Goal: Check status: Check status

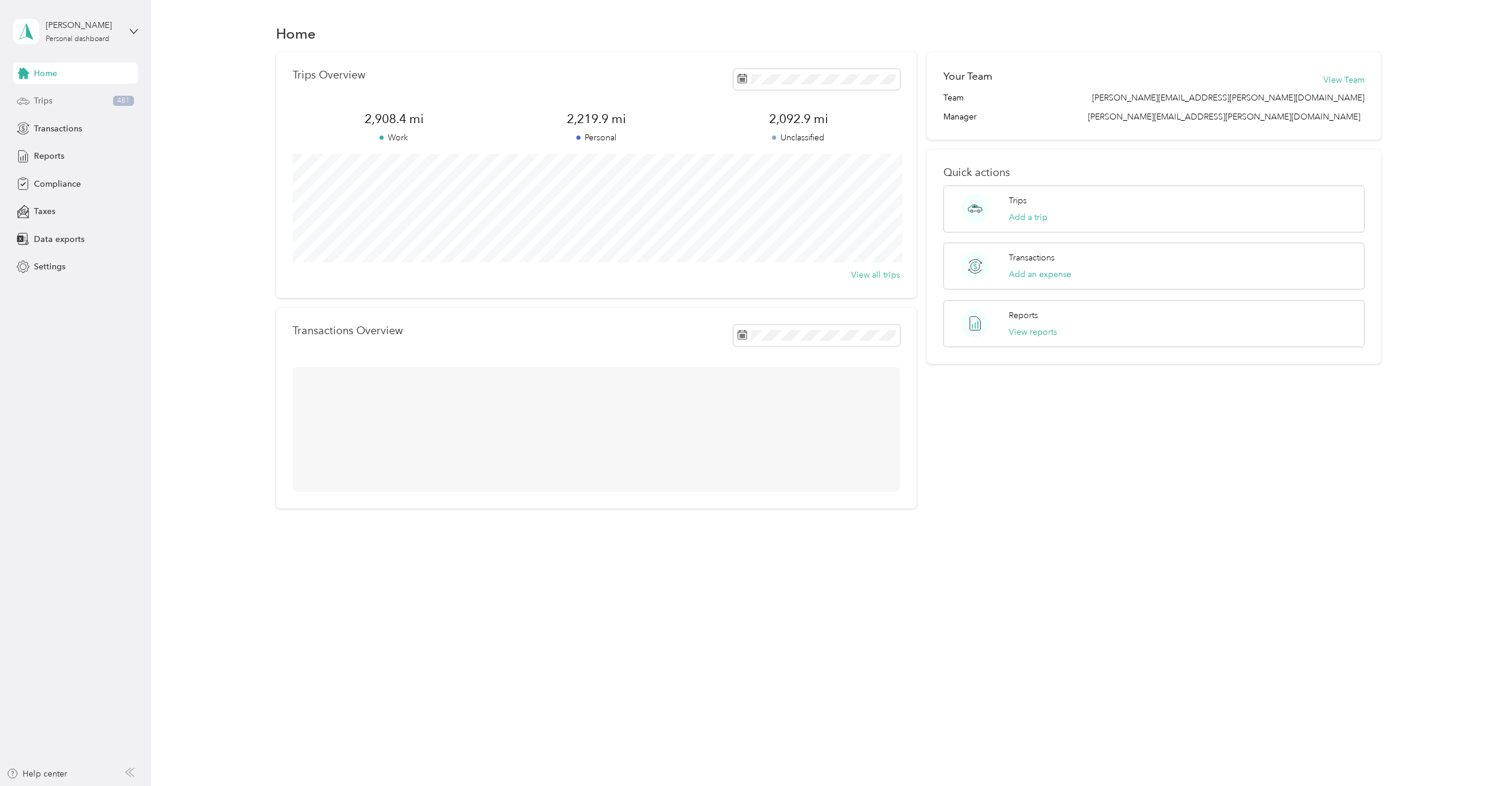
click at [94, 104] on div "Trips 481" at bounding box center [75, 101] width 125 height 22
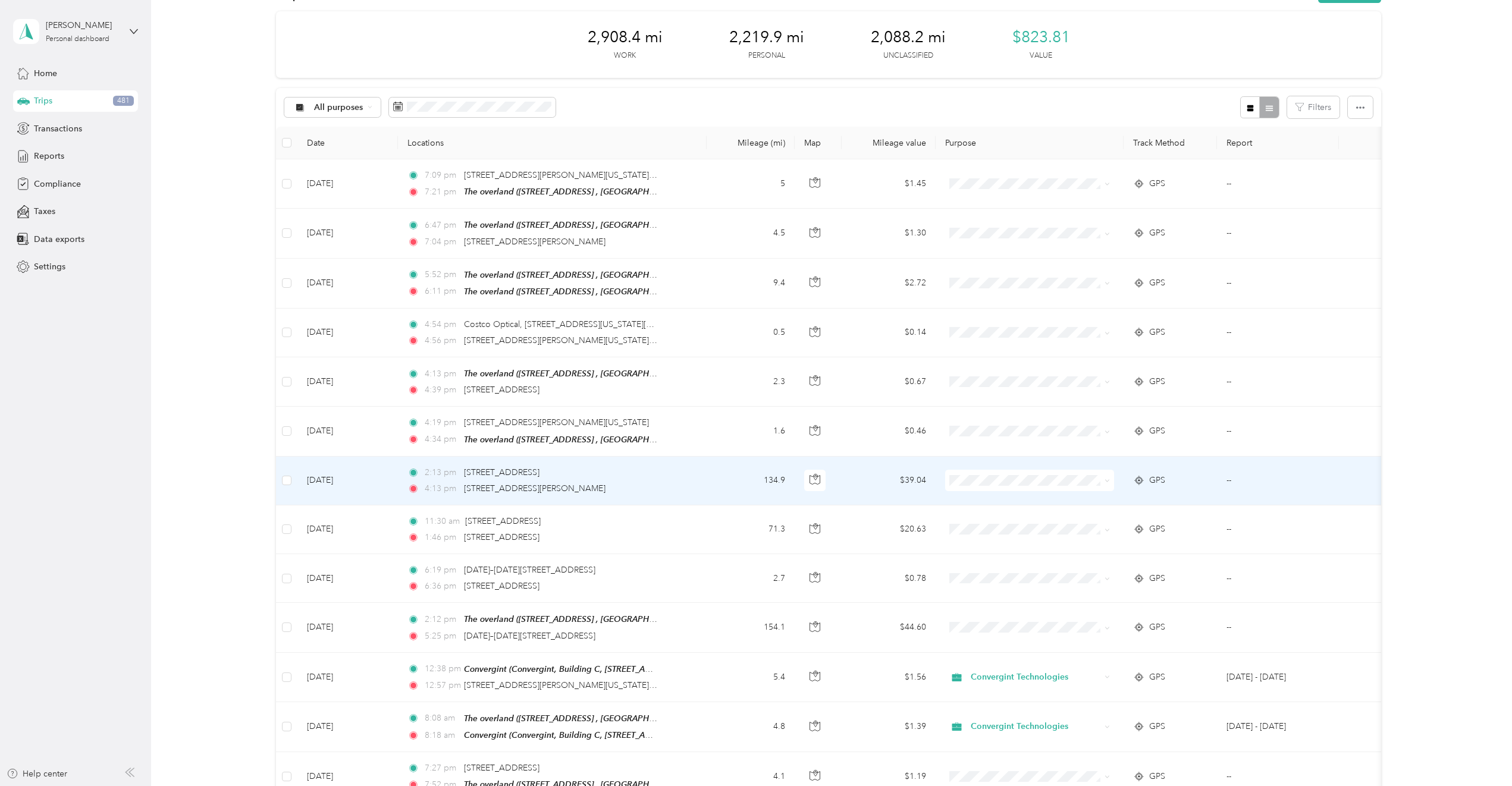
scroll to position [59, 0]
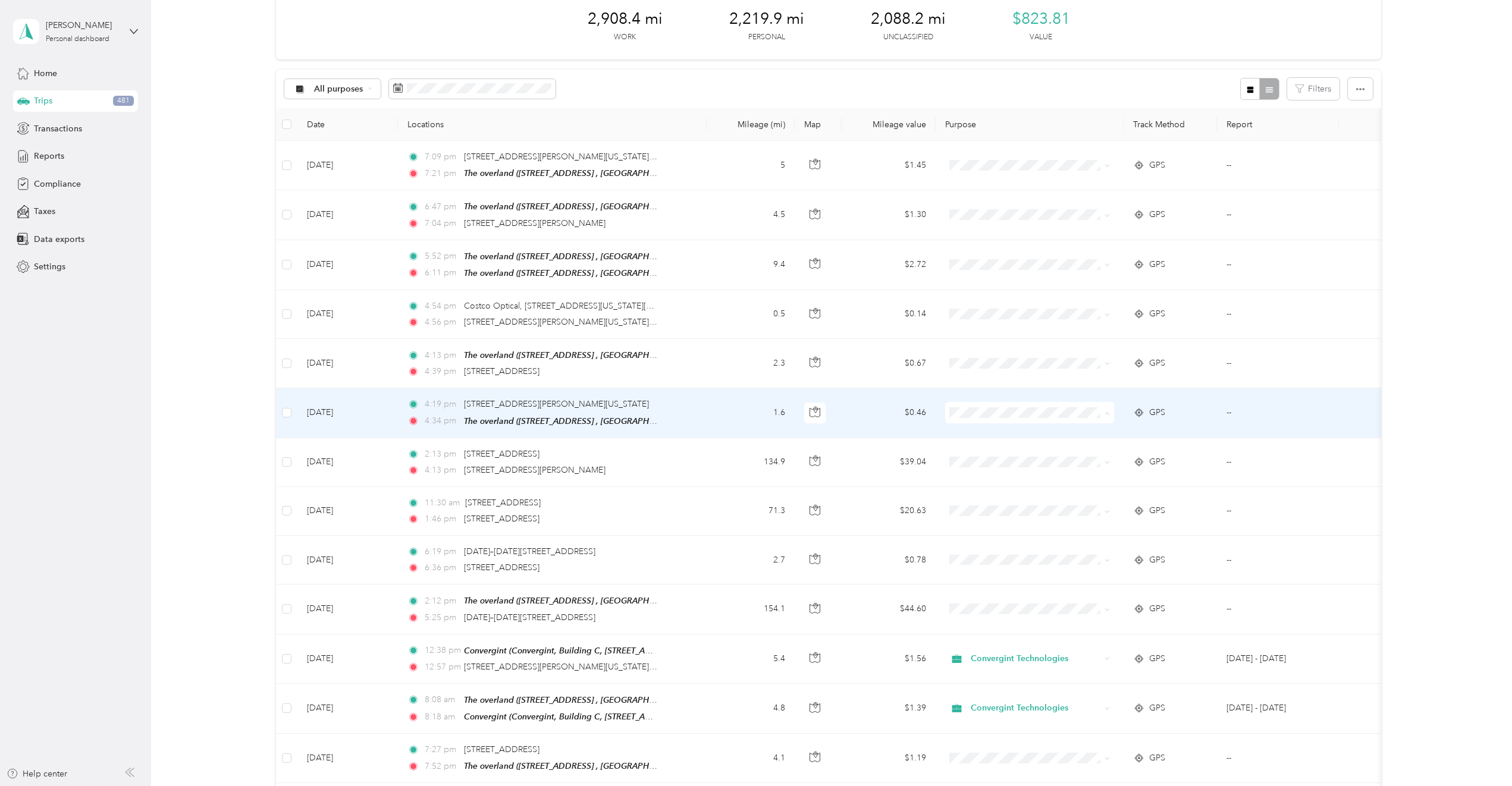
click at [1019, 453] on span "Personal" at bounding box center [1040, 452] width 131 height 13
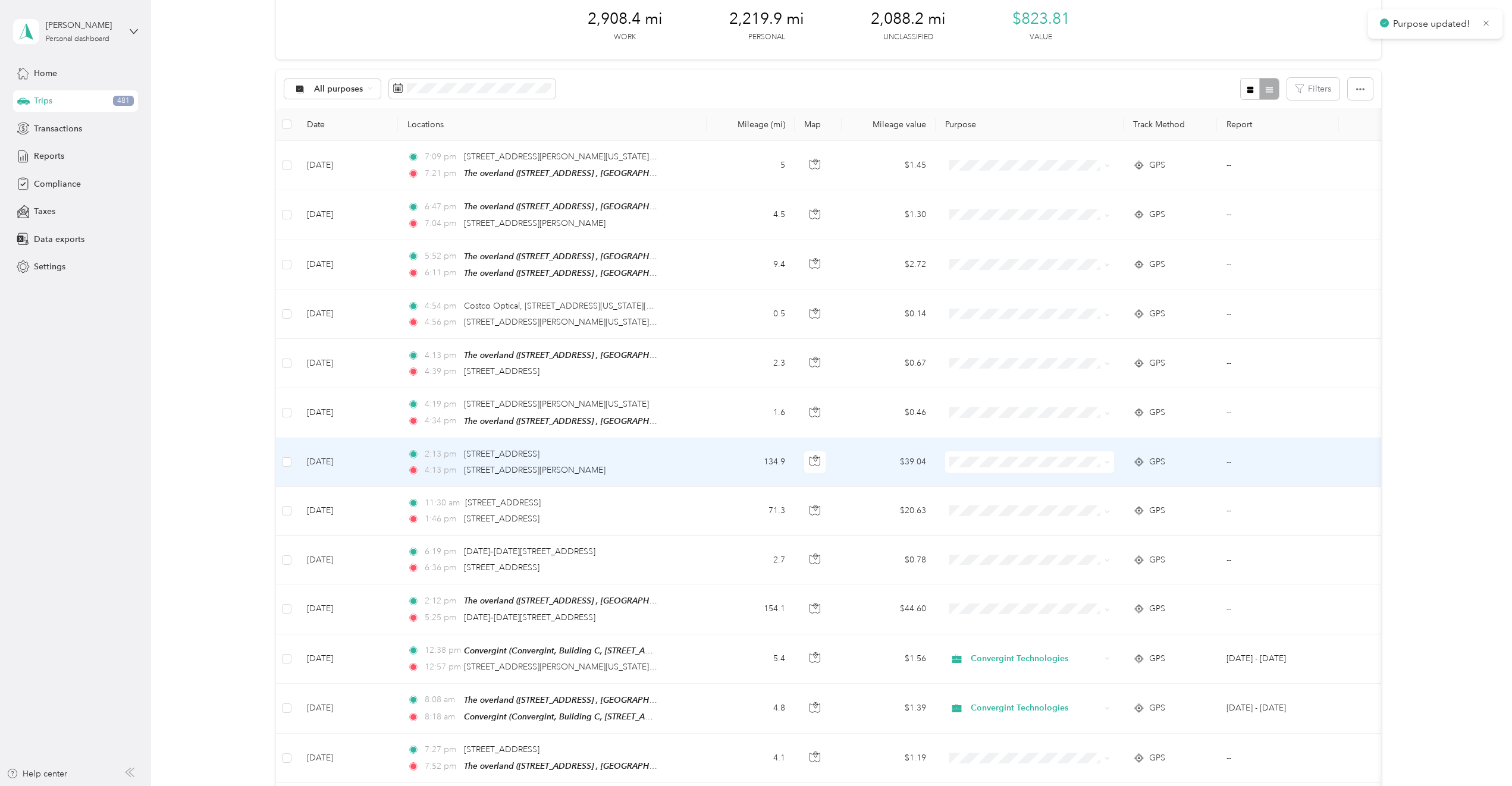
click at [1009, 451] on span at bounding box center [1030, 462] width 169 height 22
click at [1006, 465] on span at bounding box center [1030, 462] width 169 height 22
click at [1003, 496] on span "Personal" at bounding box center [1040, 501] width 131 height 13
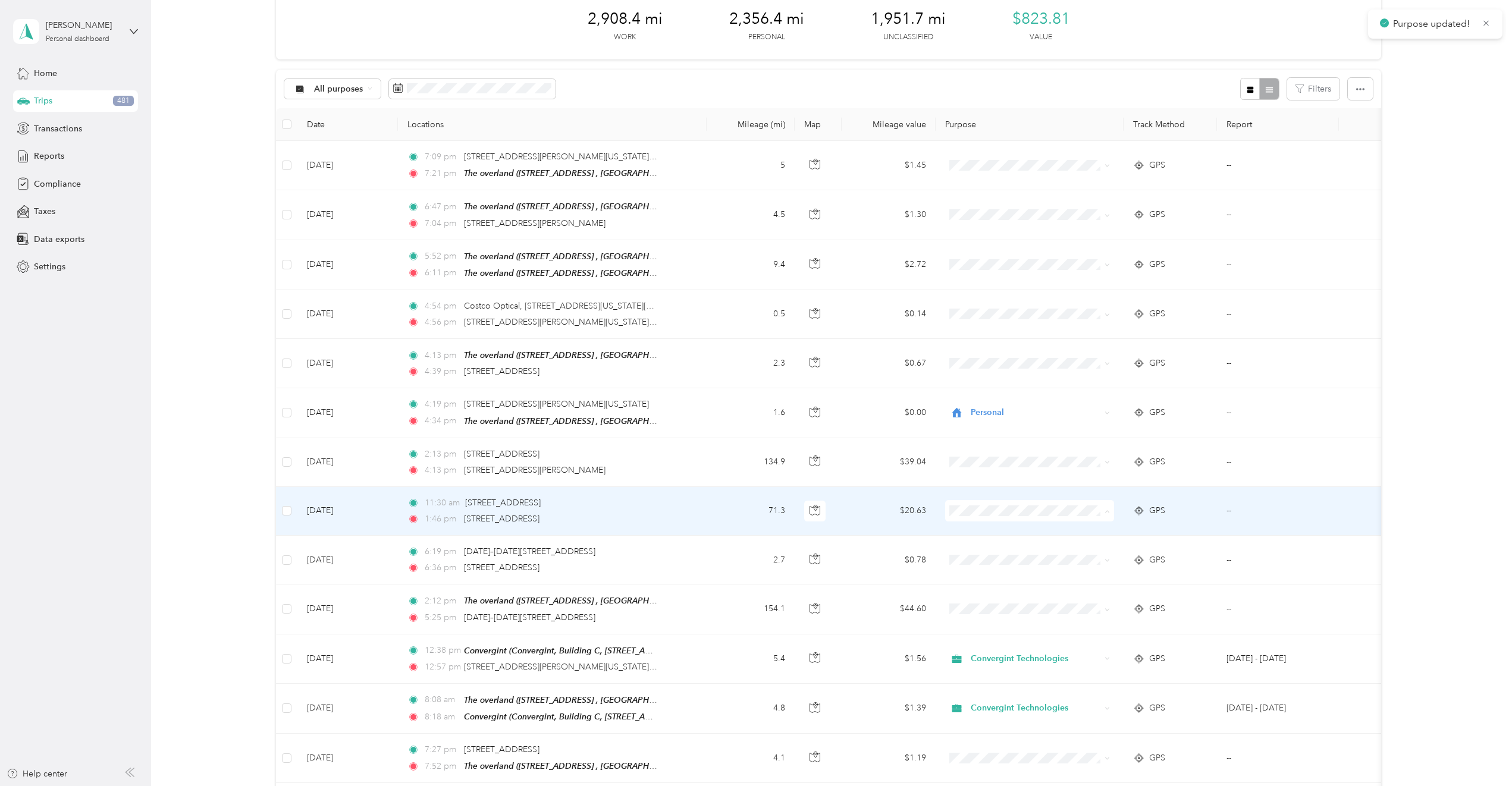
click at [994, 547] on span "Personal" at bounding box center [1040, 550] width 131 height 13
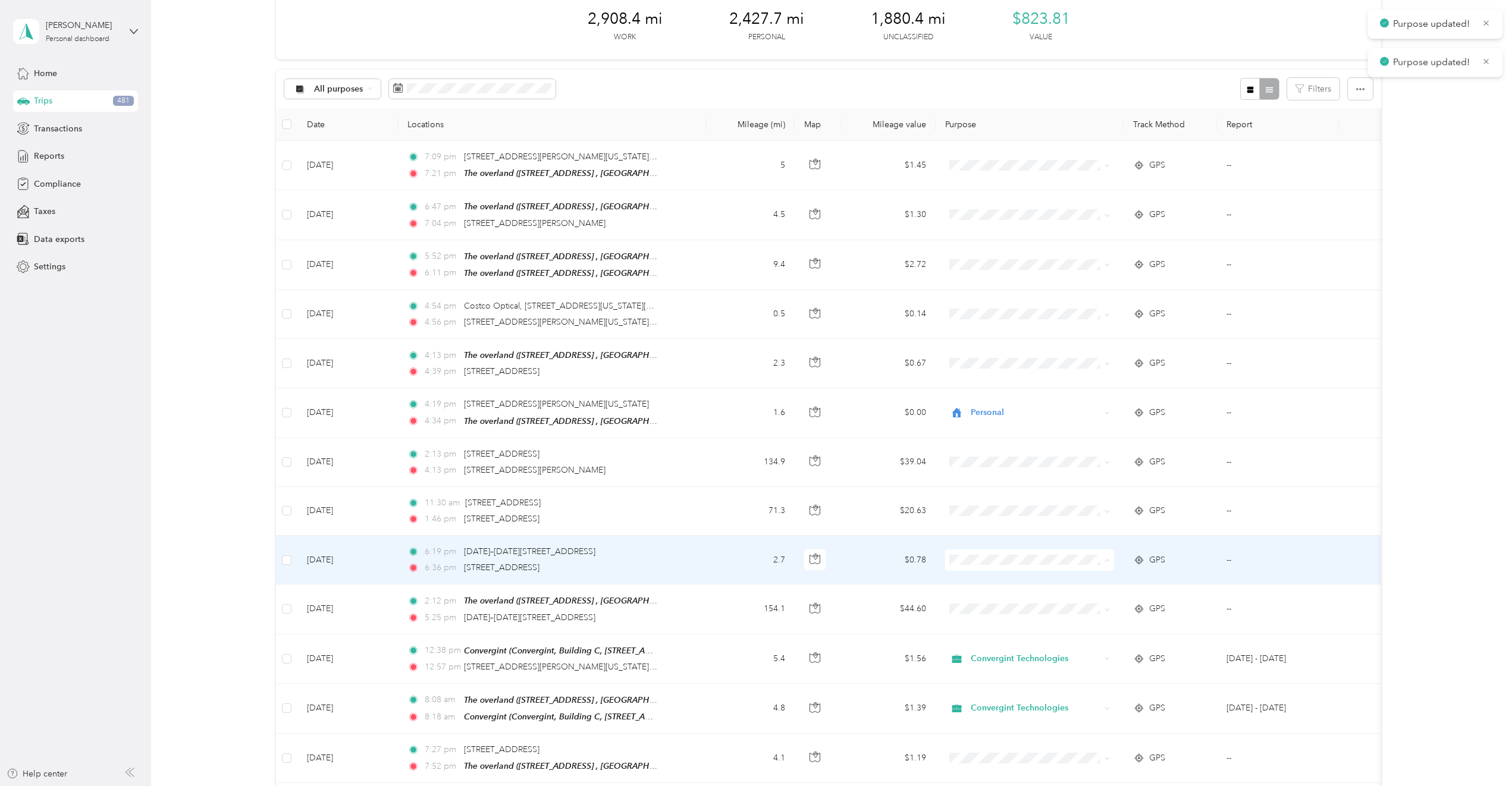
click at [990, 600] on span "Personal" at bounding box center [1040, 600] width 131 height 13
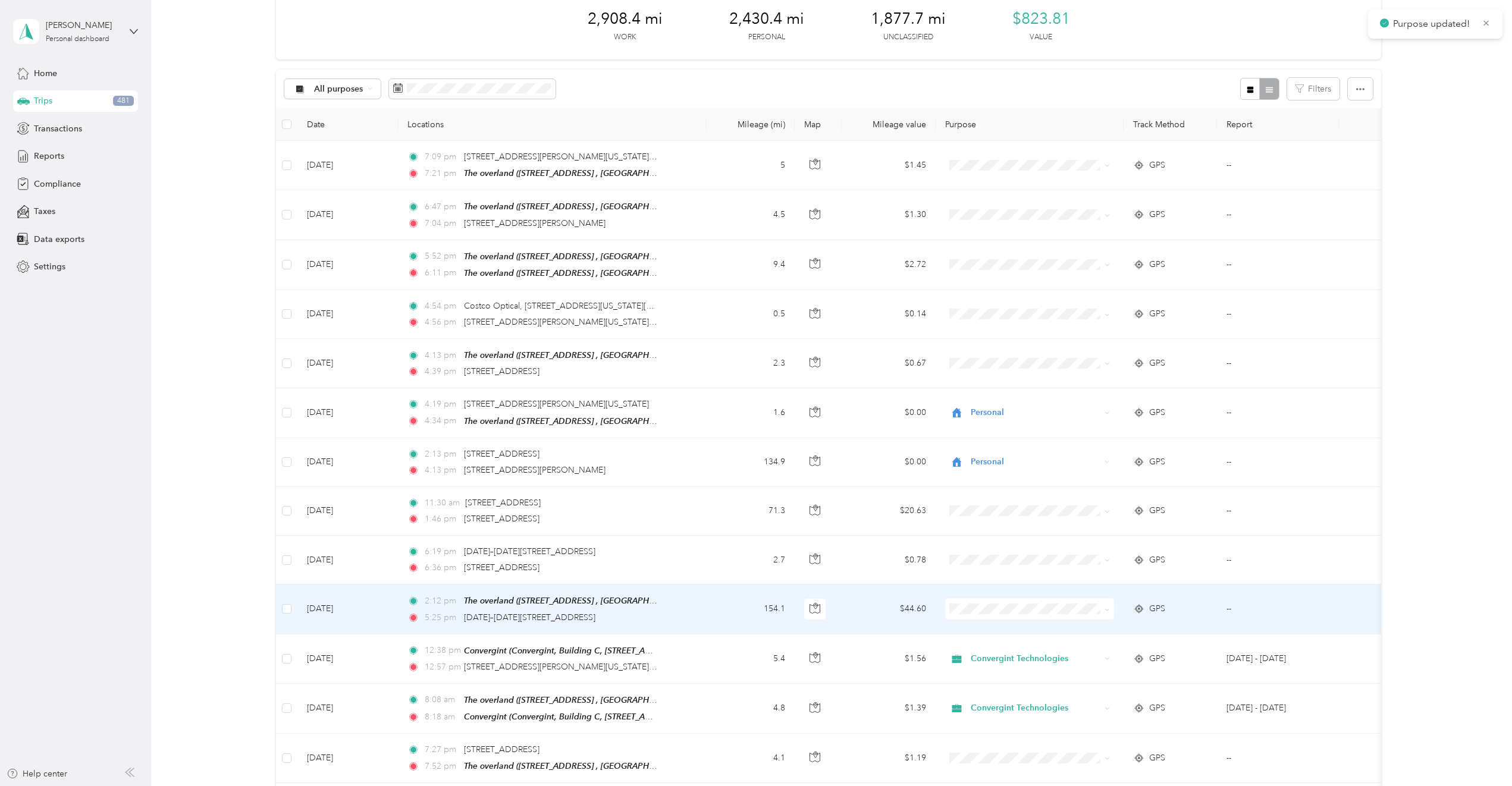
click at [1006, 651] on span "Personal" at bounding box center [1040, 644] width 131 height 13
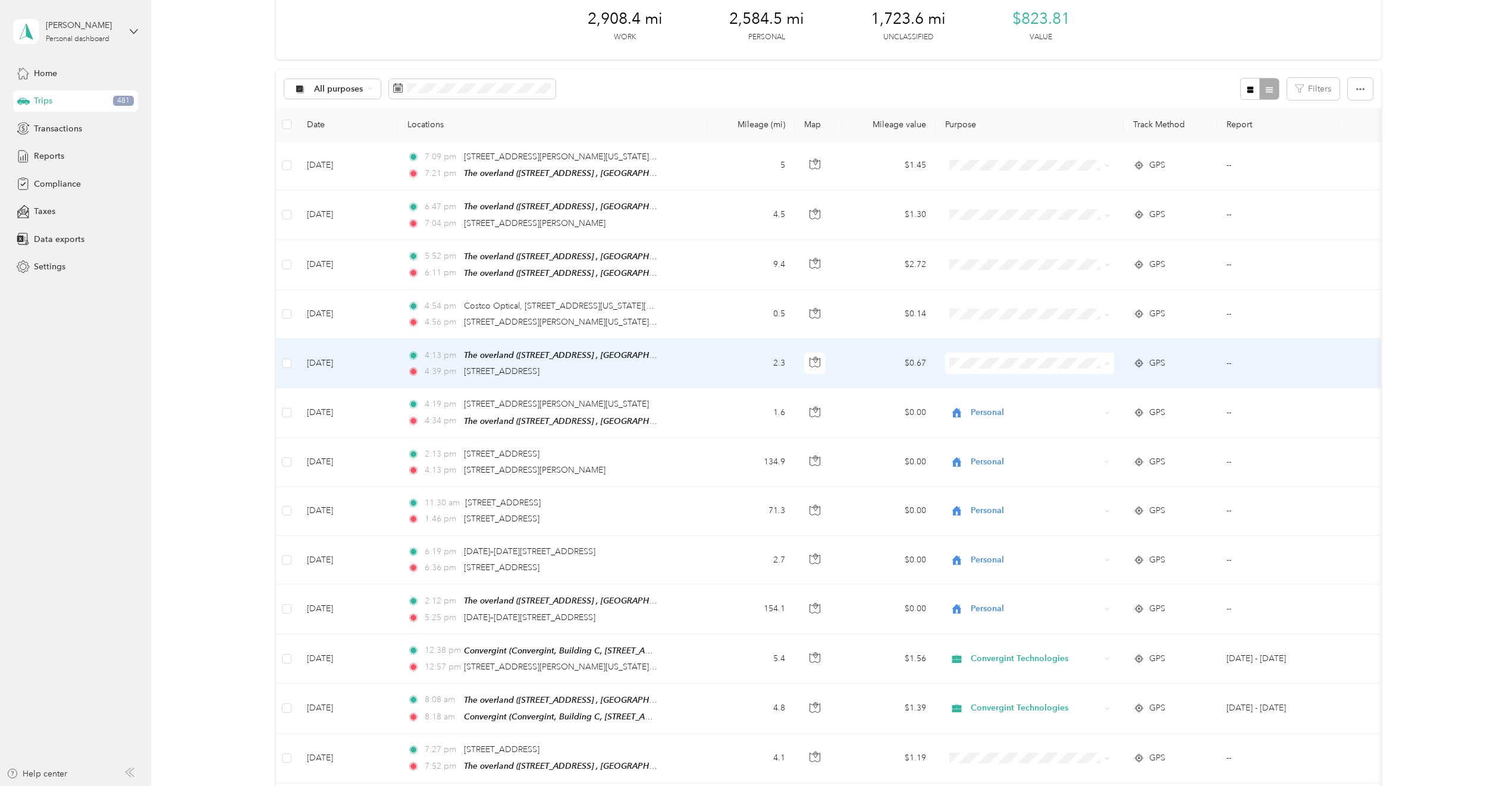
click at [1034, 406] on span "Personal" at bounding box center [1040, 404] width 131 height 13
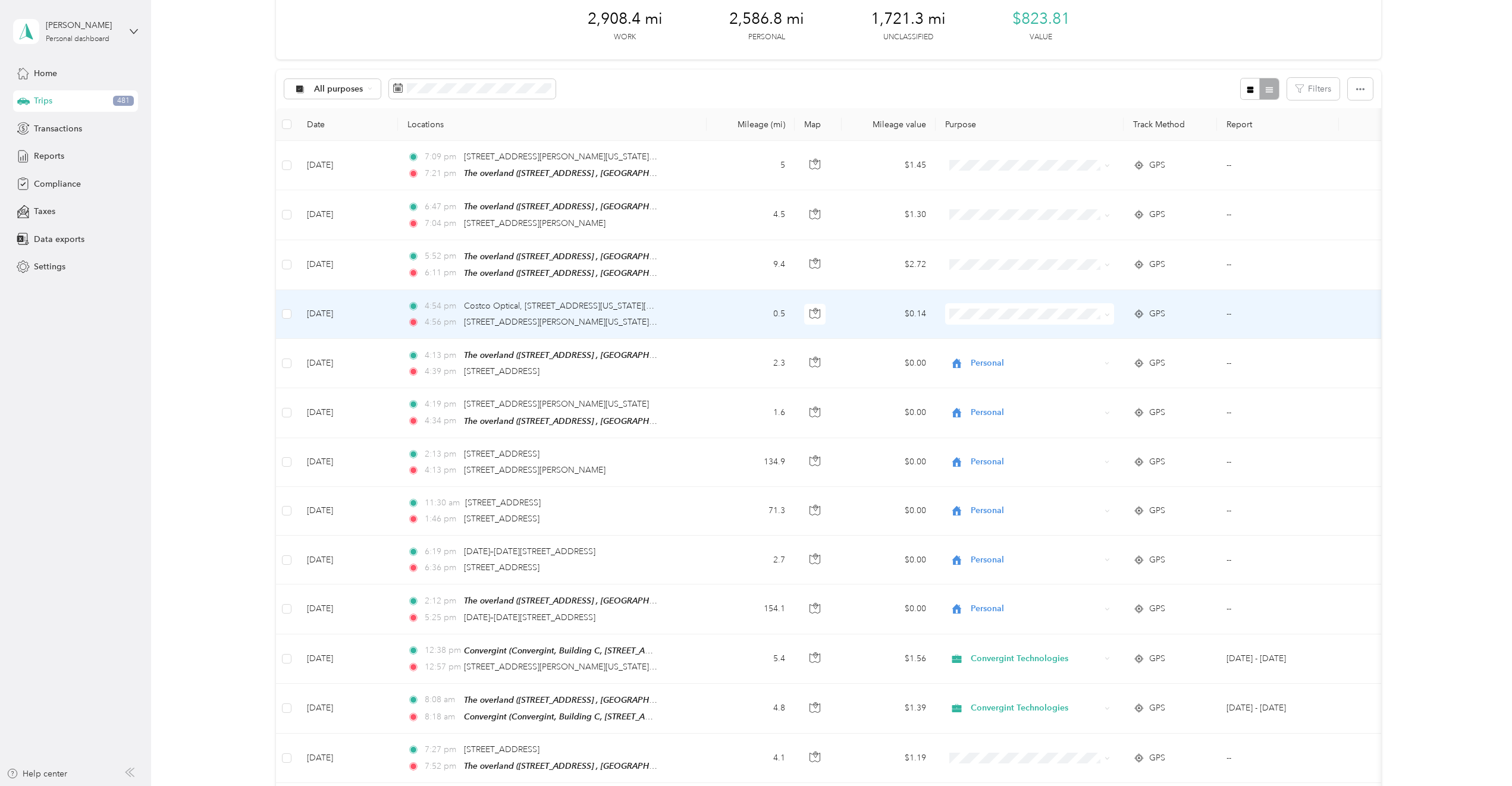
click at [1008, 361] on li "Personal" at bounding box center [1030, 351] width 169 height 21
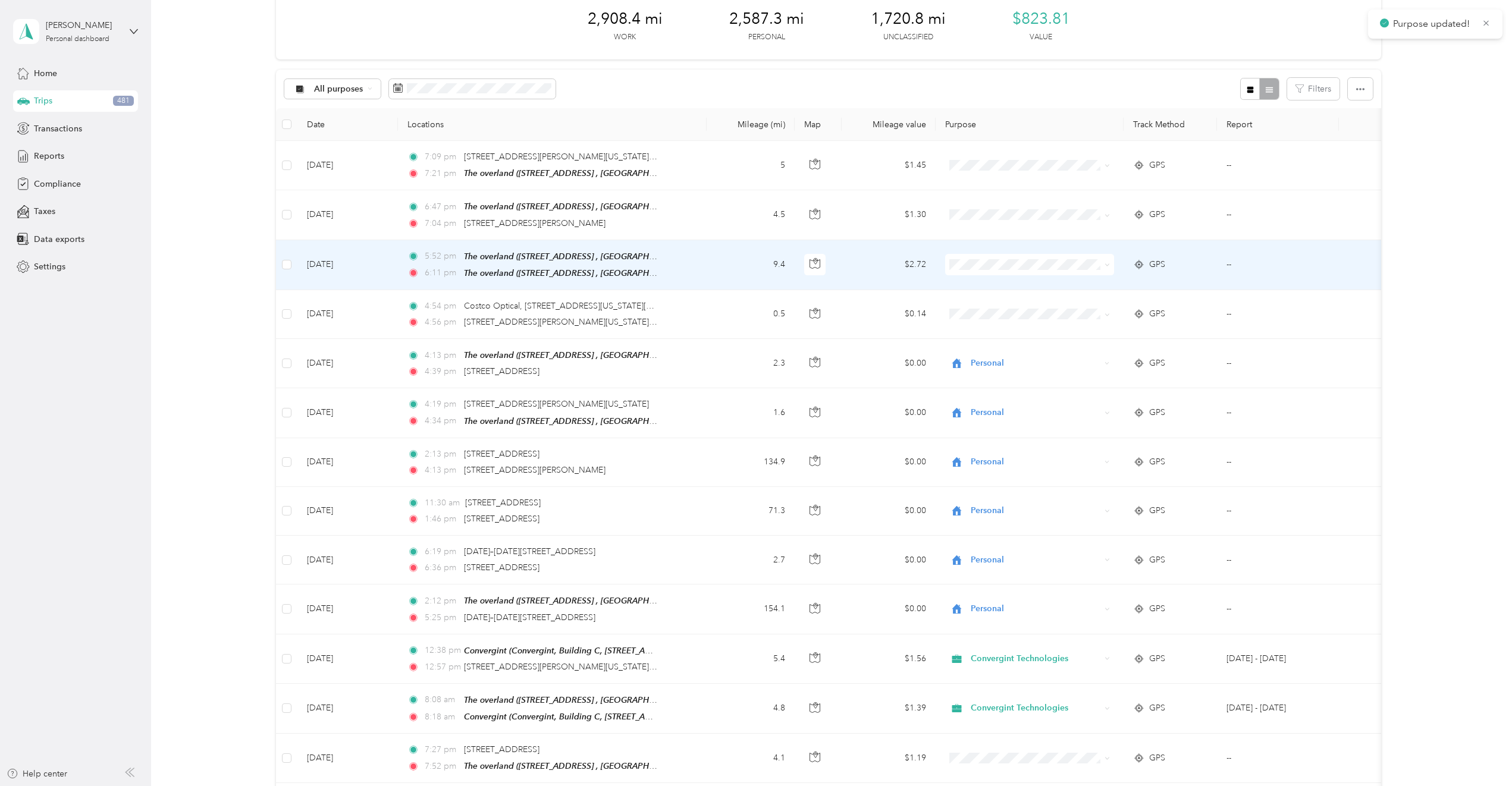
drag, startPoint x: 1000, startPoint y: 306, endPoint x: 1002, endPoint y: 295, distance: 11.2
click at [1002, 306] on span "Personal" at bounding box center [1040, 304] width 131 height 13
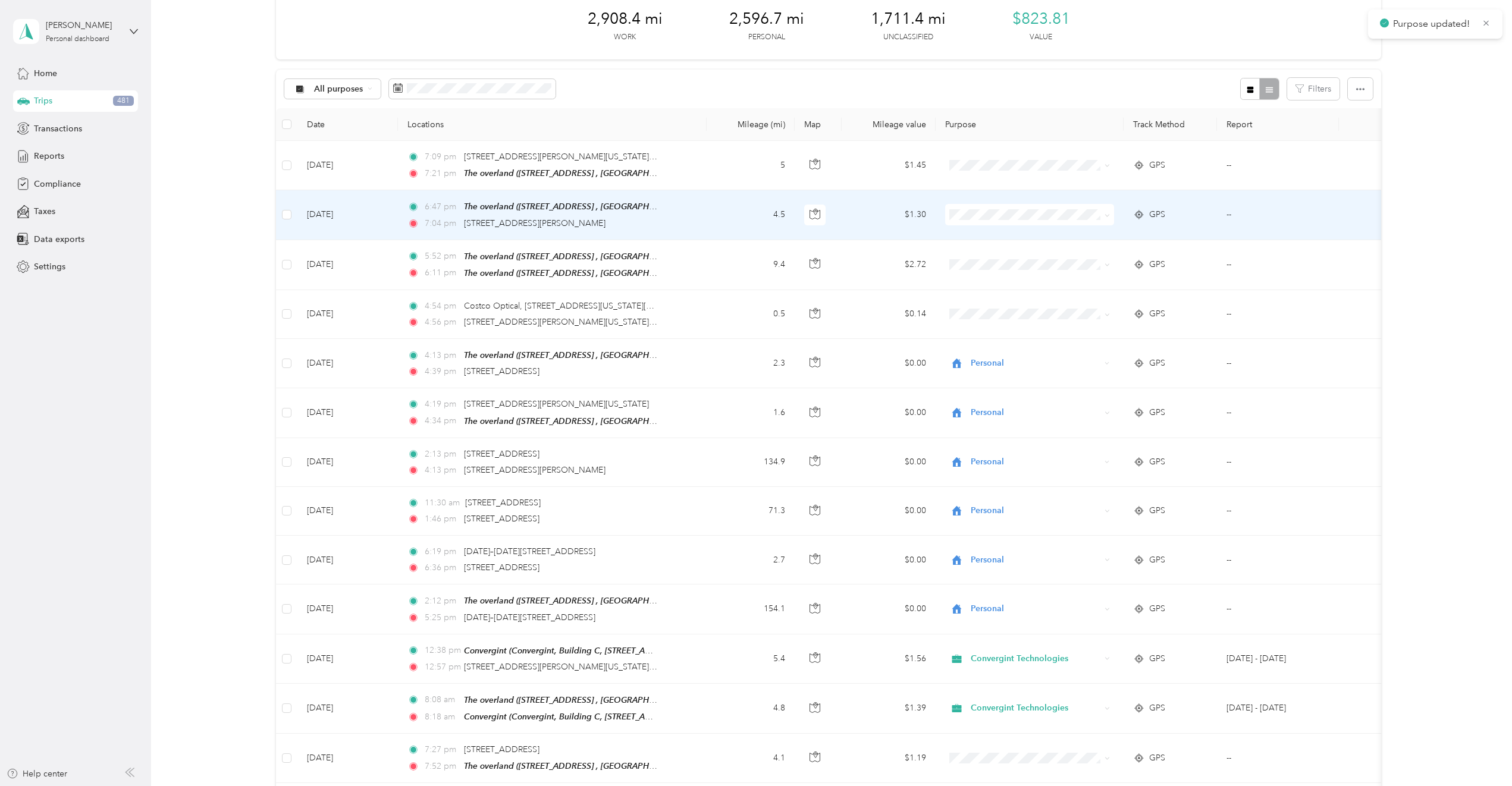
click at [1016, 257] on span "Personal" at bounding box center [1040, 256] width 131 height 13
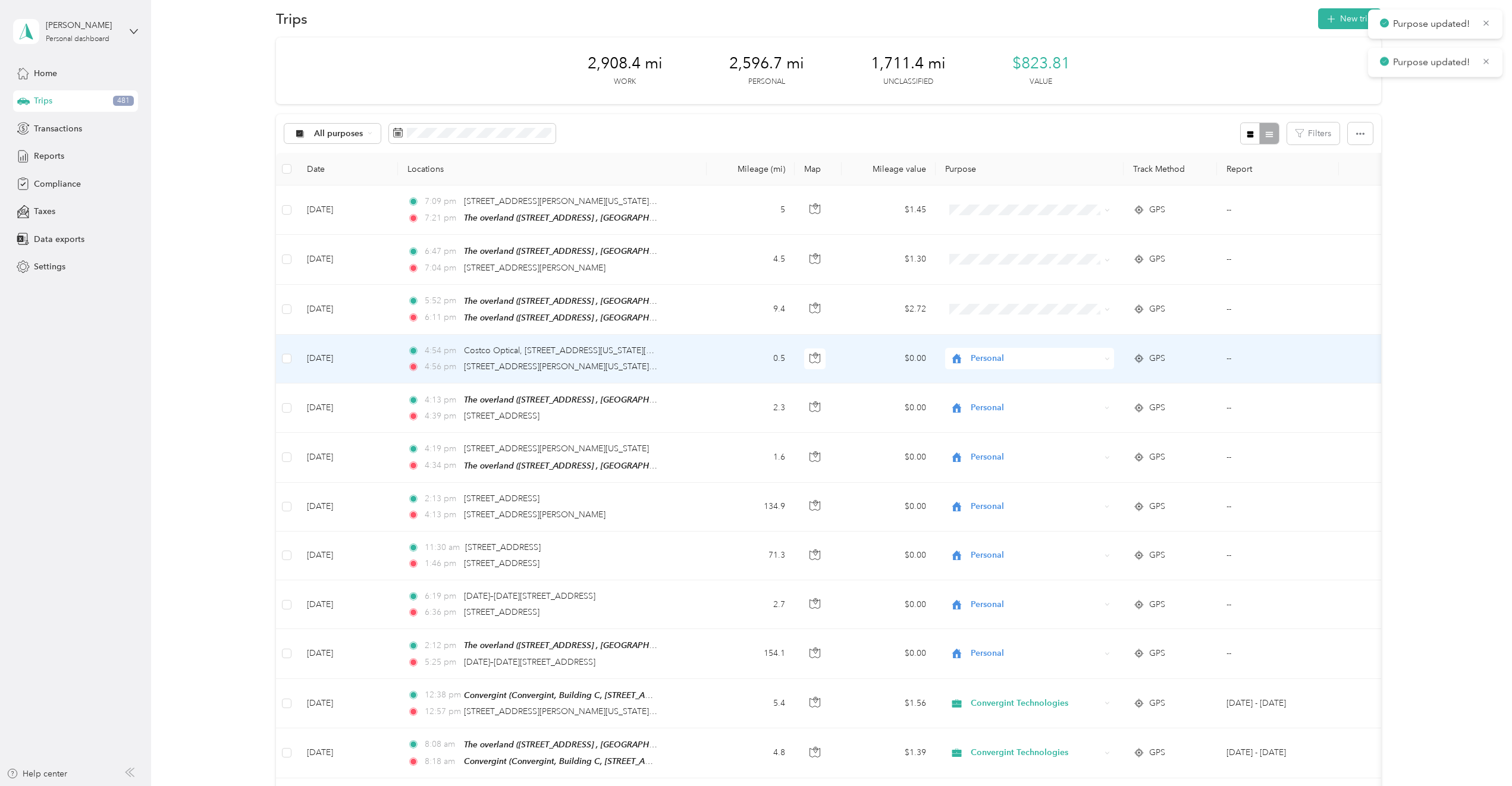
scroll to position [0, 0]
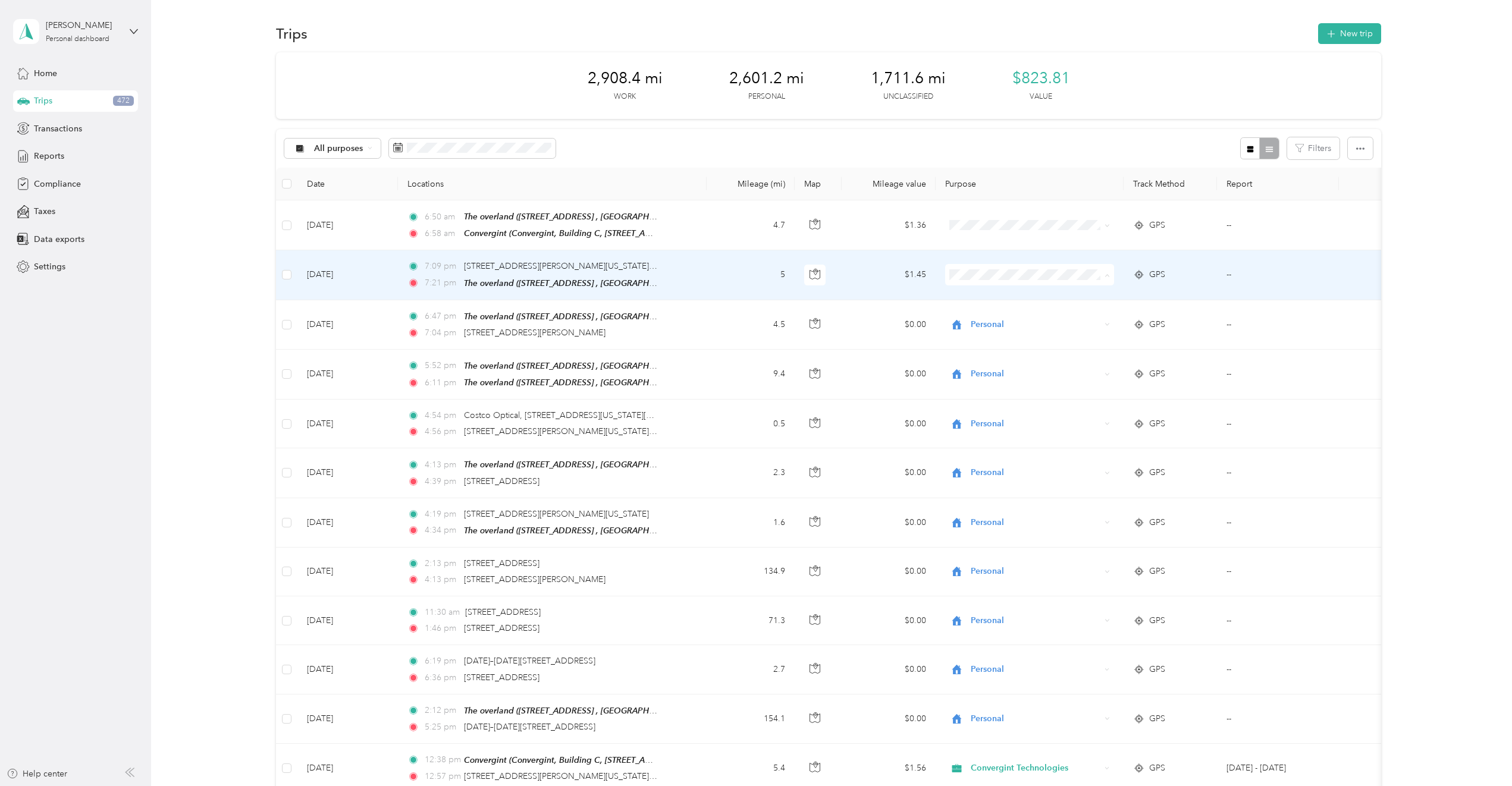
click at [1028, 295] on span "Convergint Technologies" at bounding box center [1040, 296] width 131 height 13
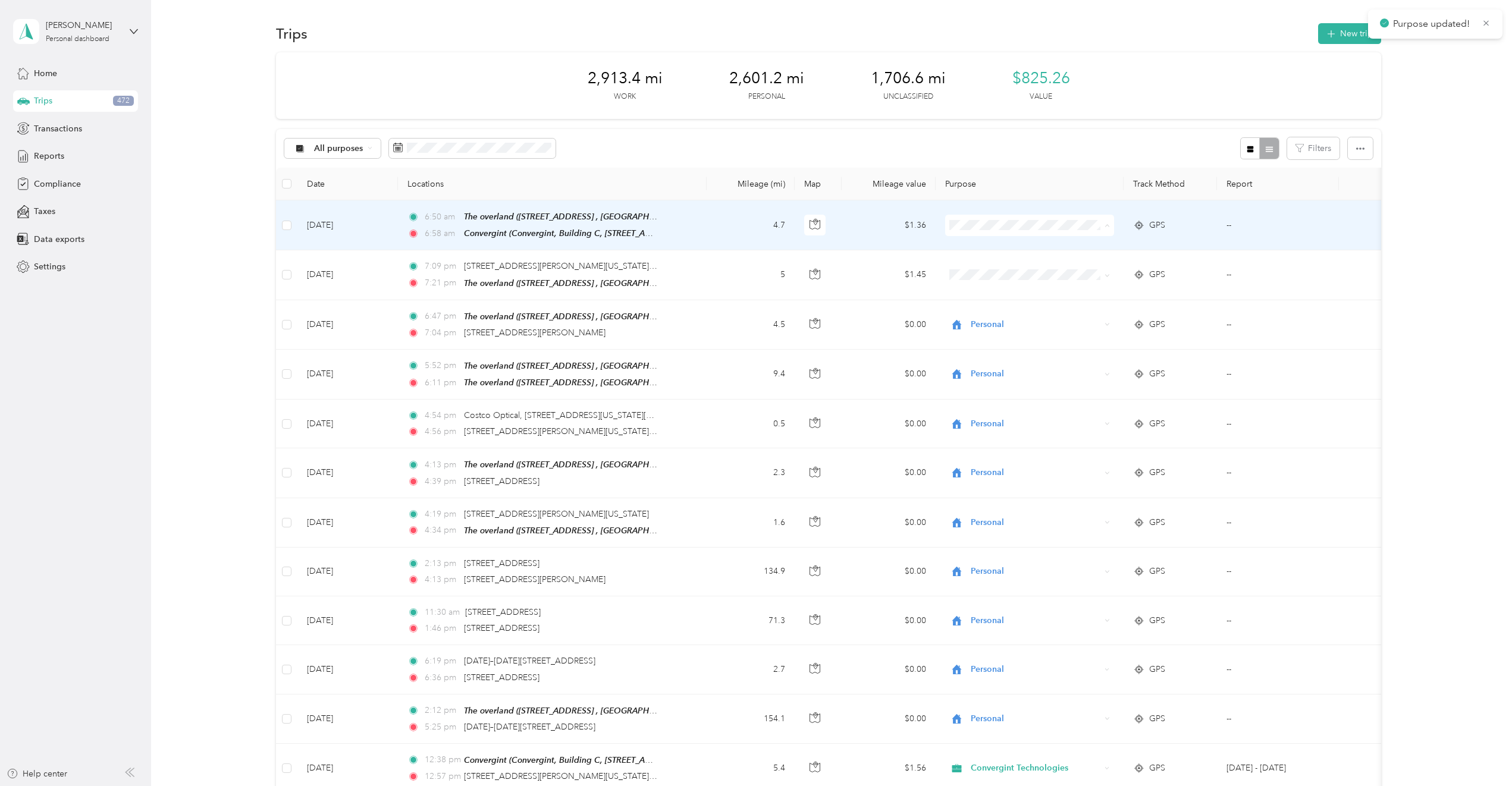
click at [1022, 246] on span "Convergint Technologies" at bounding box center [1040, 246] width 131 height 13
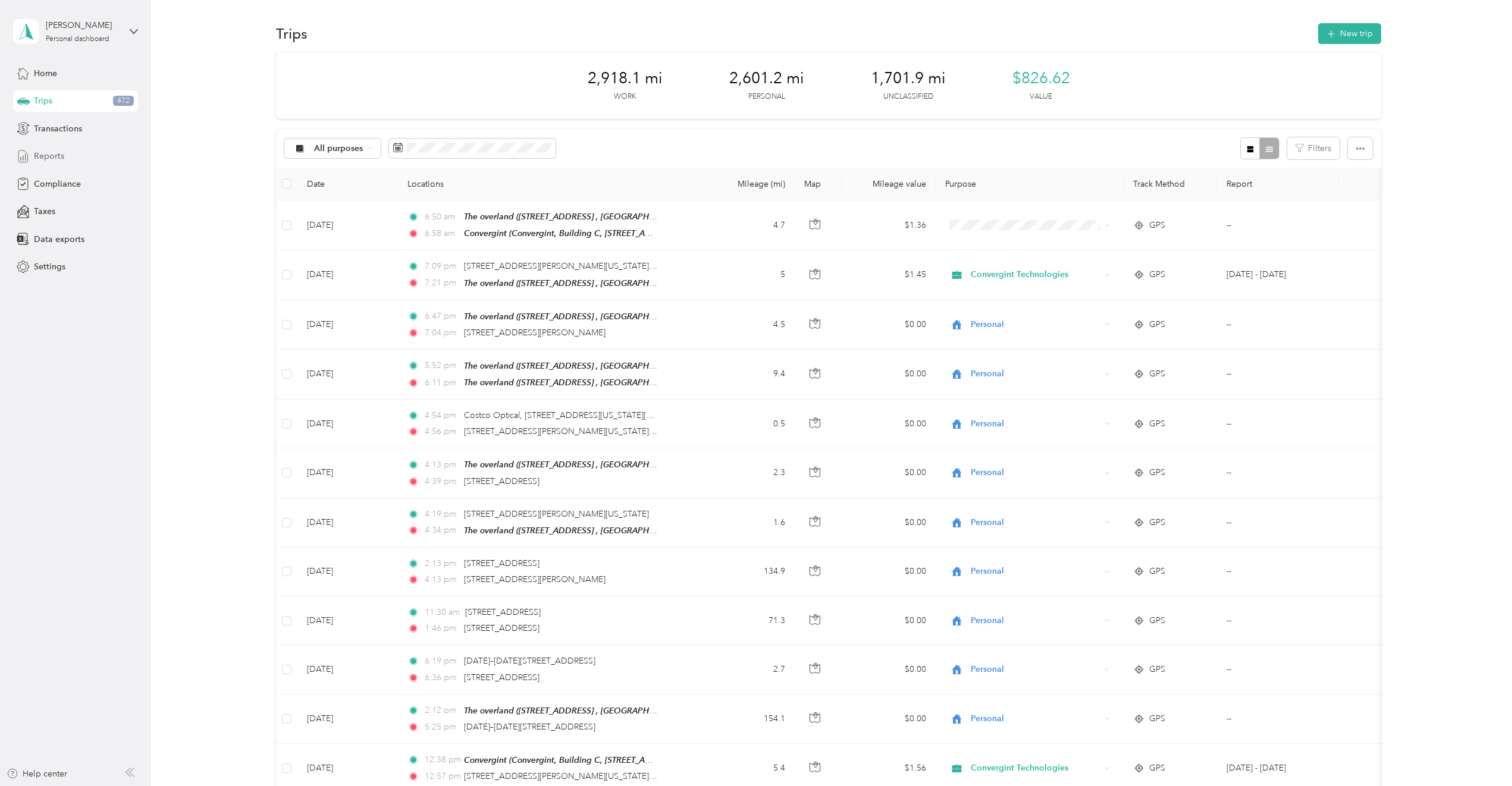
click at [79, 157] on div "Reports" at bounding box center [75, 156] width 125 height 22
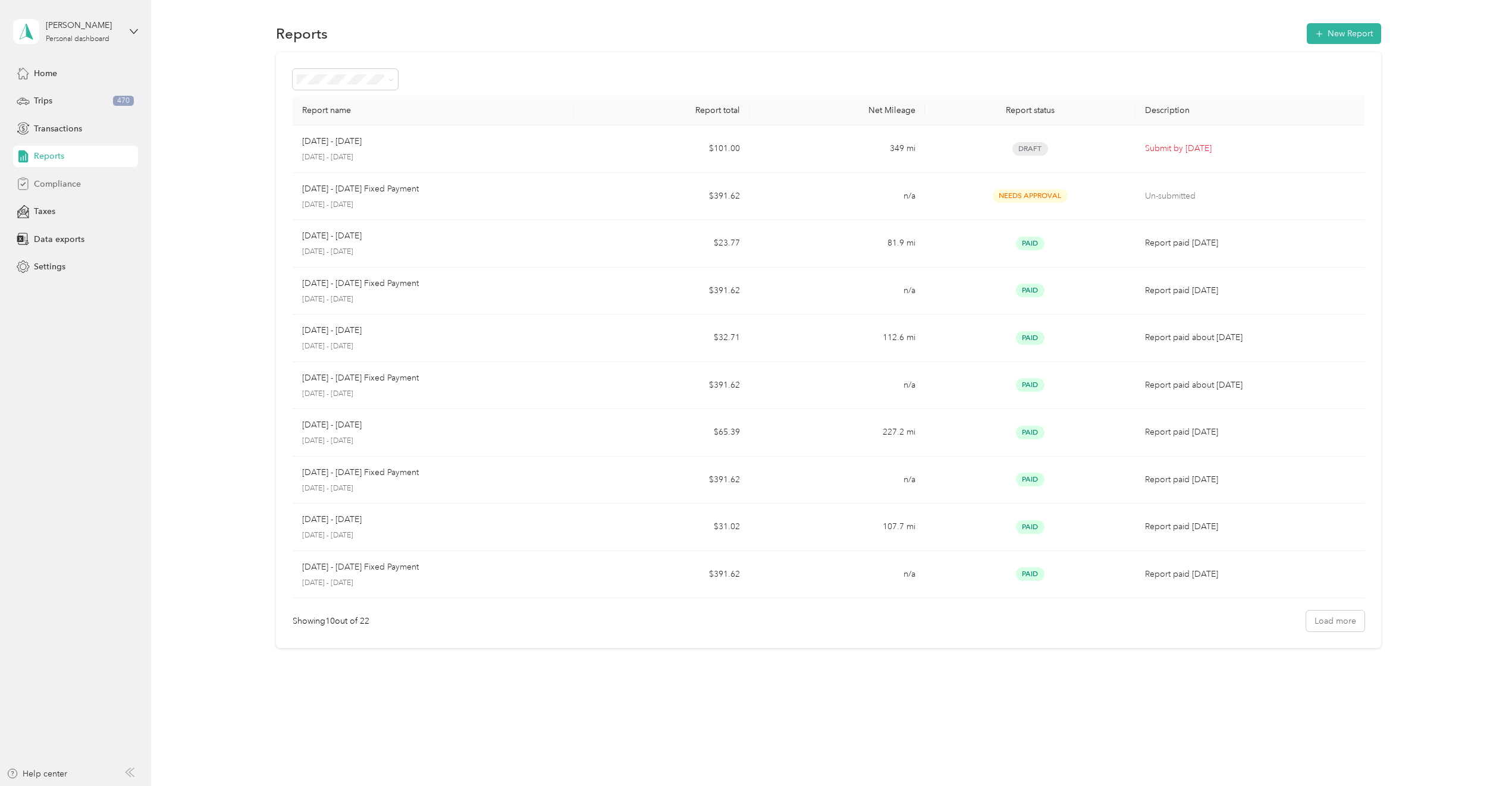
click at [74, 182] on span "Compliance" at bounding box center [56, 184] width 47 height 13
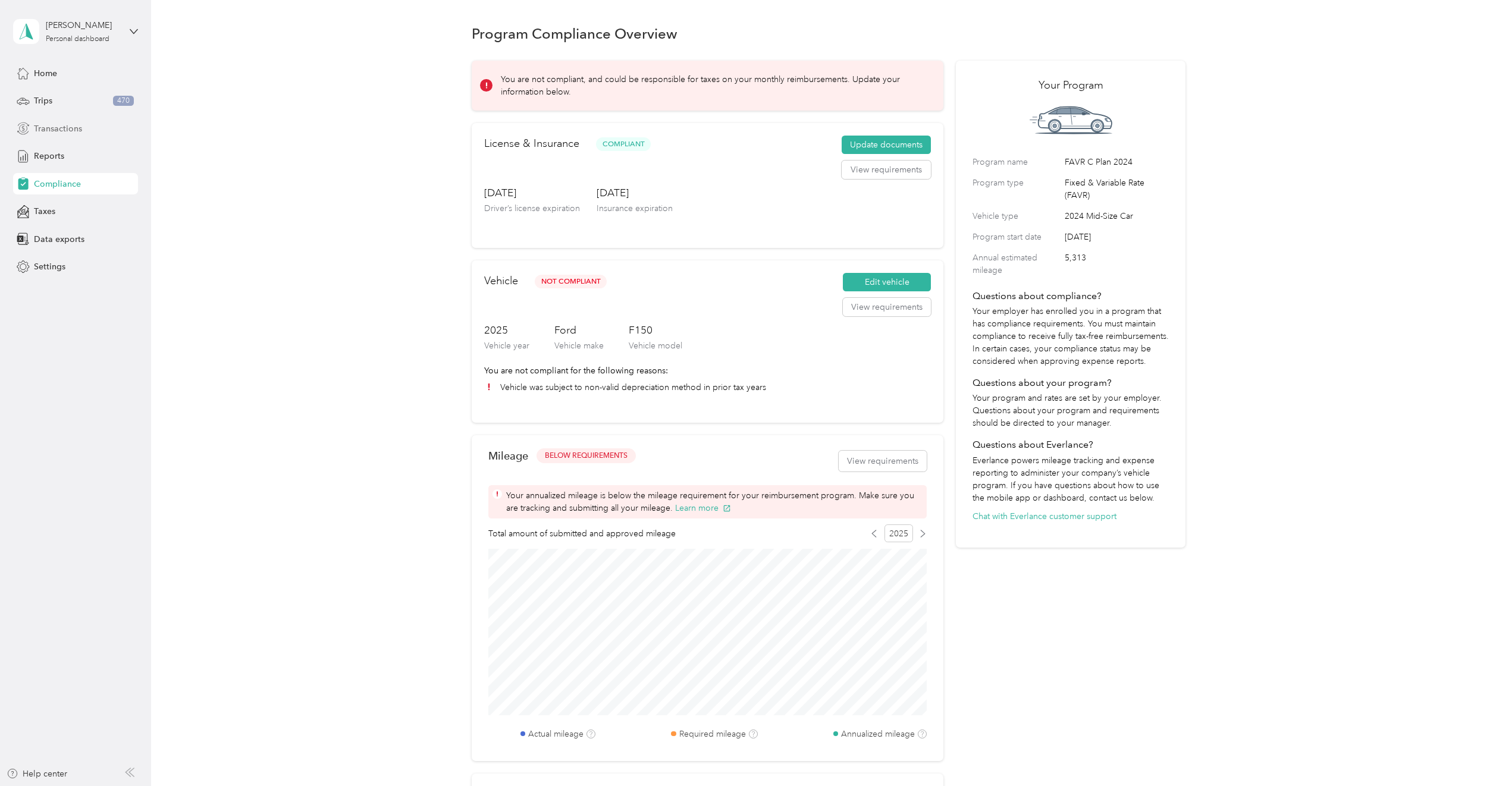
click at [75, 128] on span "Transactions" at bounding box center [57, 129] width 49 height 13
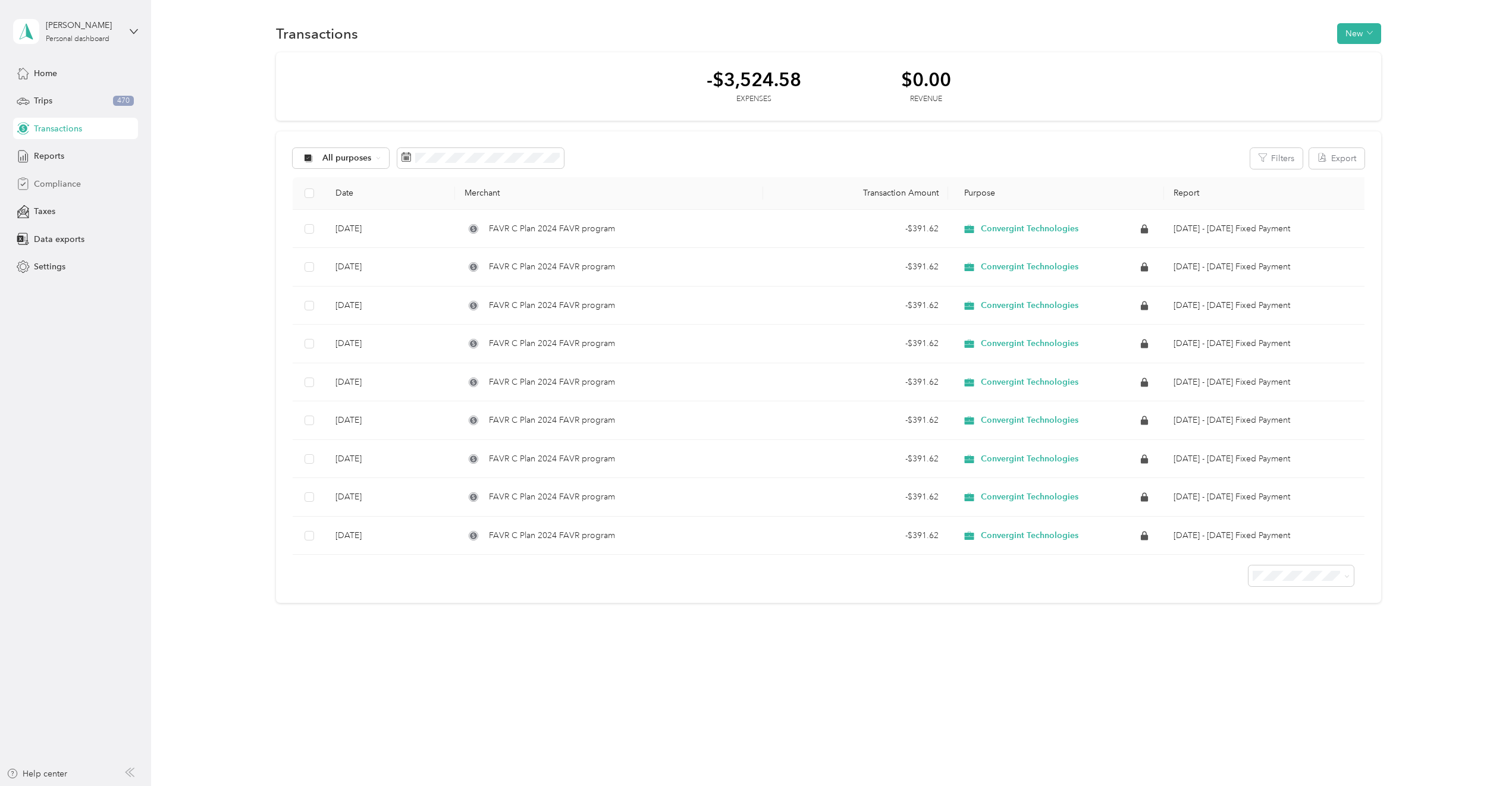
click at [85, 186] on div "Compliance" at bounding box center [75, 184] width 125 height 22
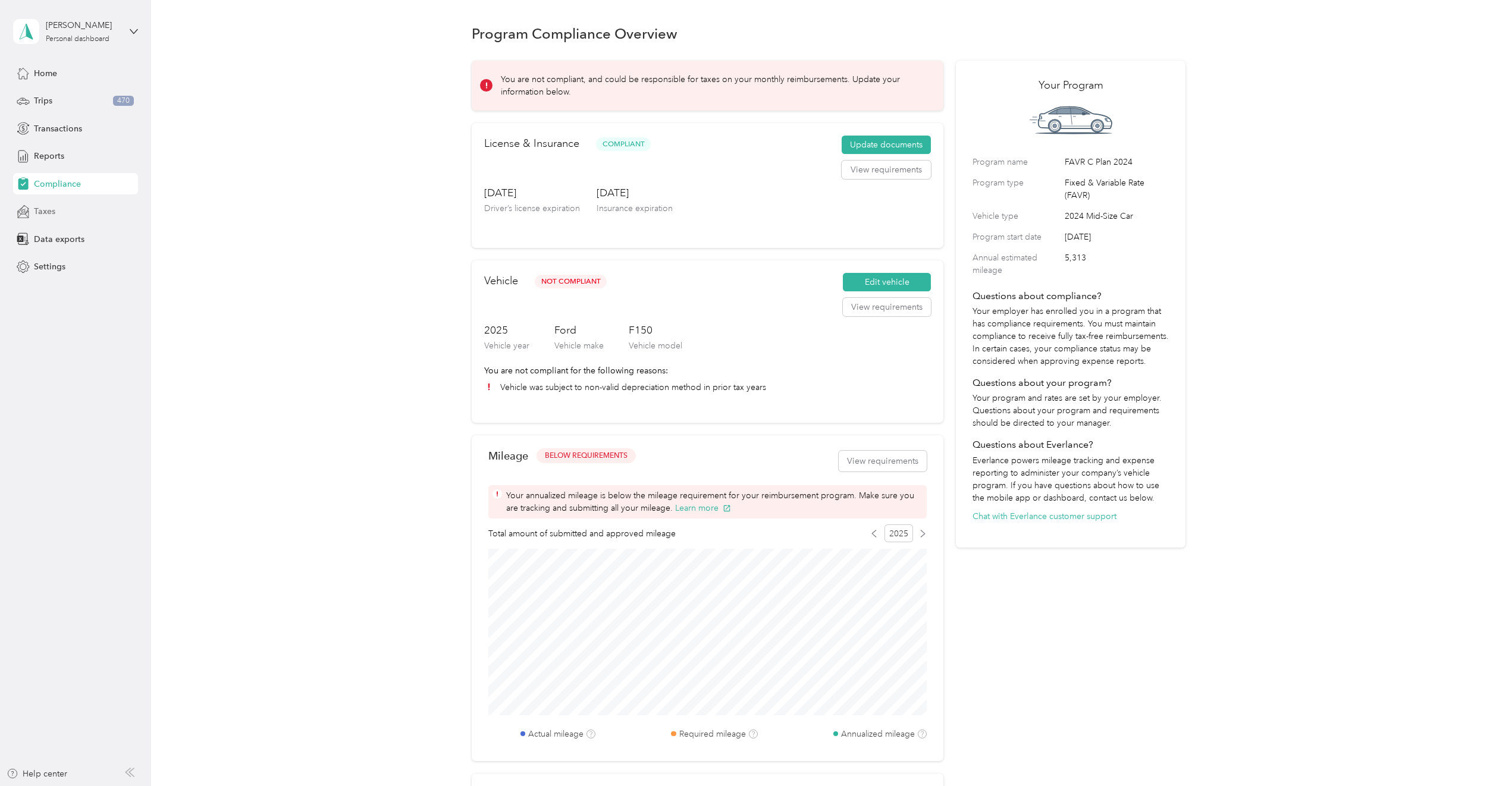
click at [64, 215] on div "Taxes" at bounding box center [75, 212] width 125 height 22
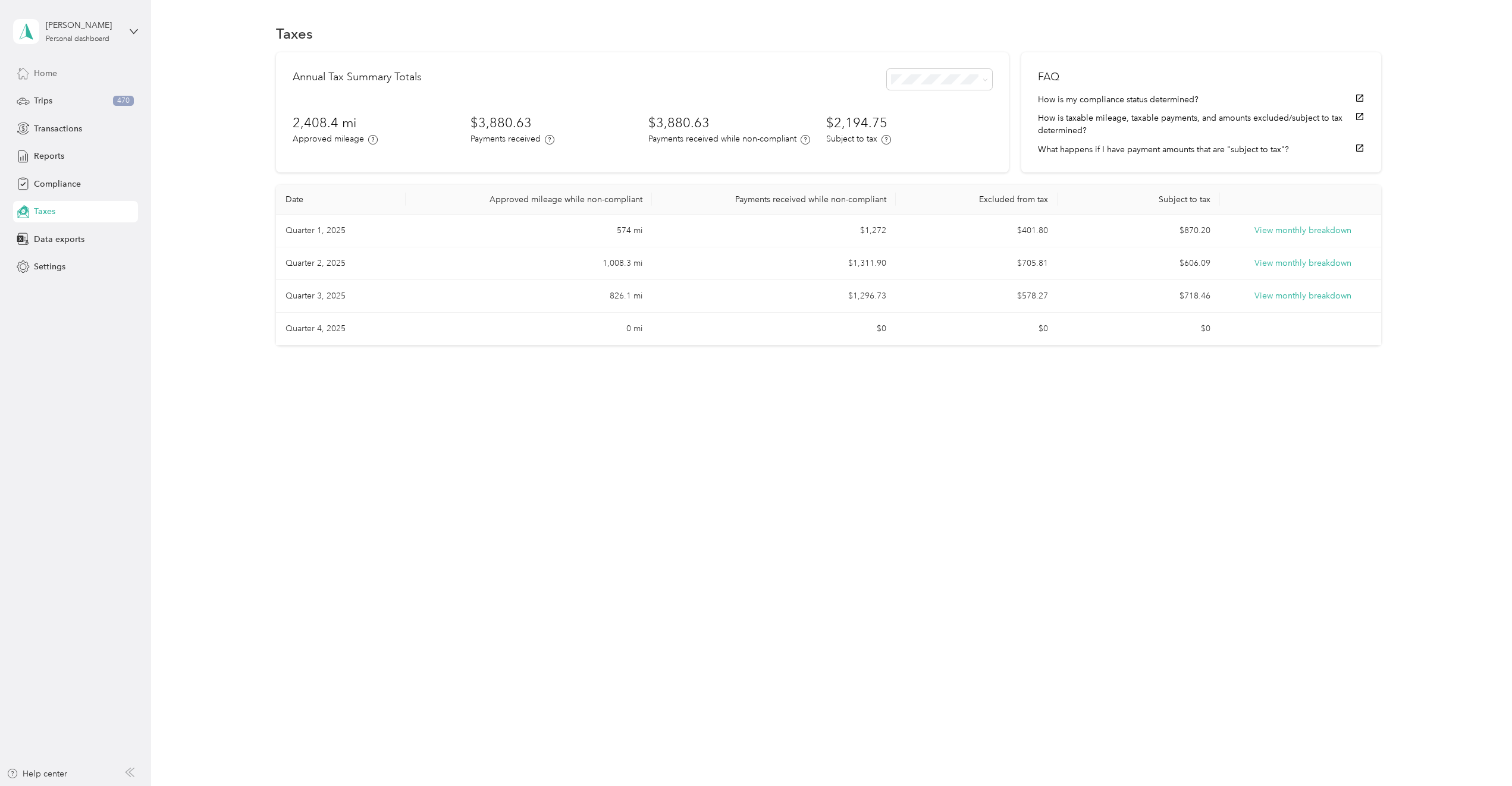
click at [69, 71] on div "Home" at bounding box center [75, 73] width 125 height 22
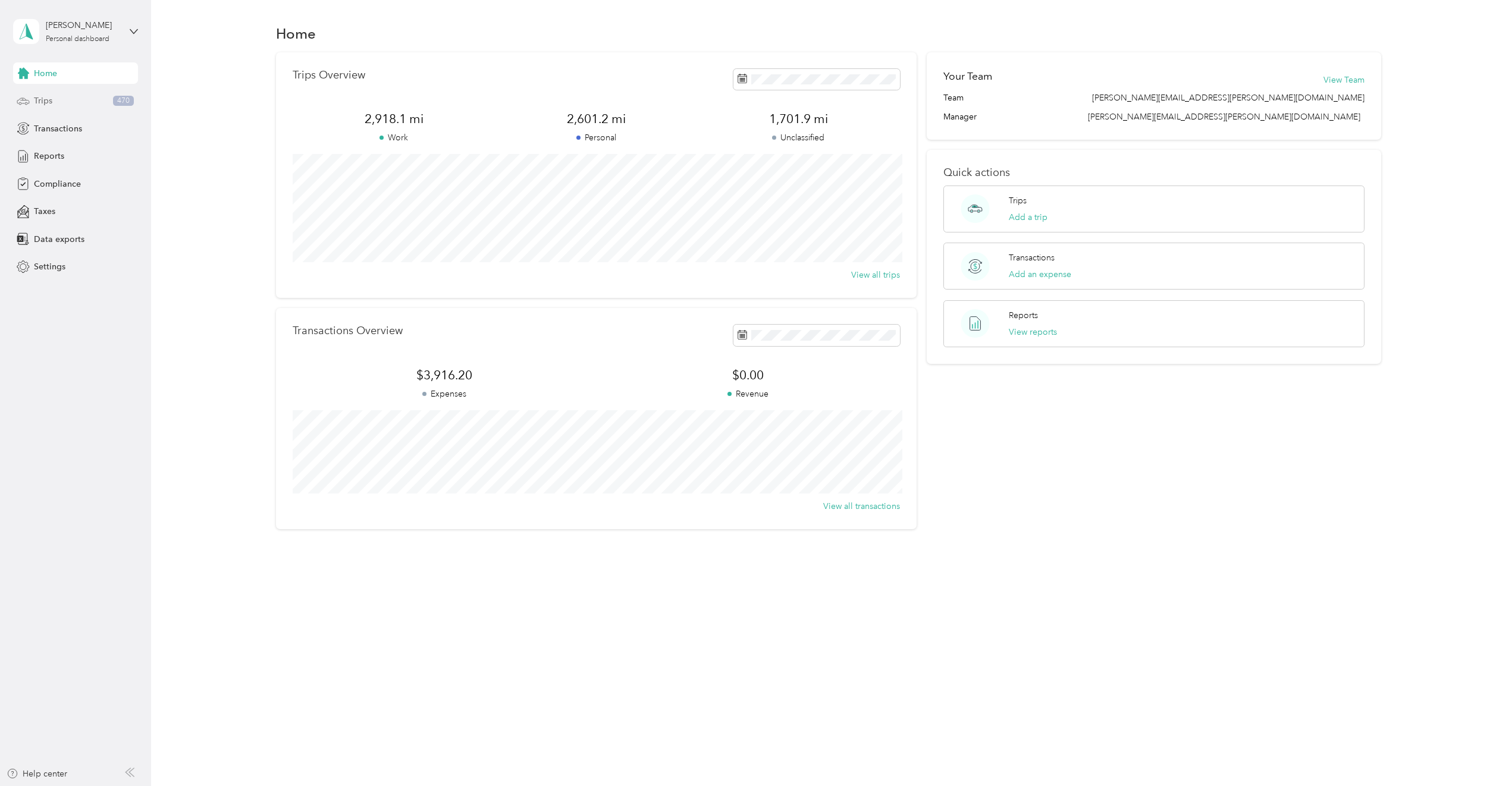
click at [82, 100] on div "Trips 470" at bounding box center [75, 101] width 125 height 22
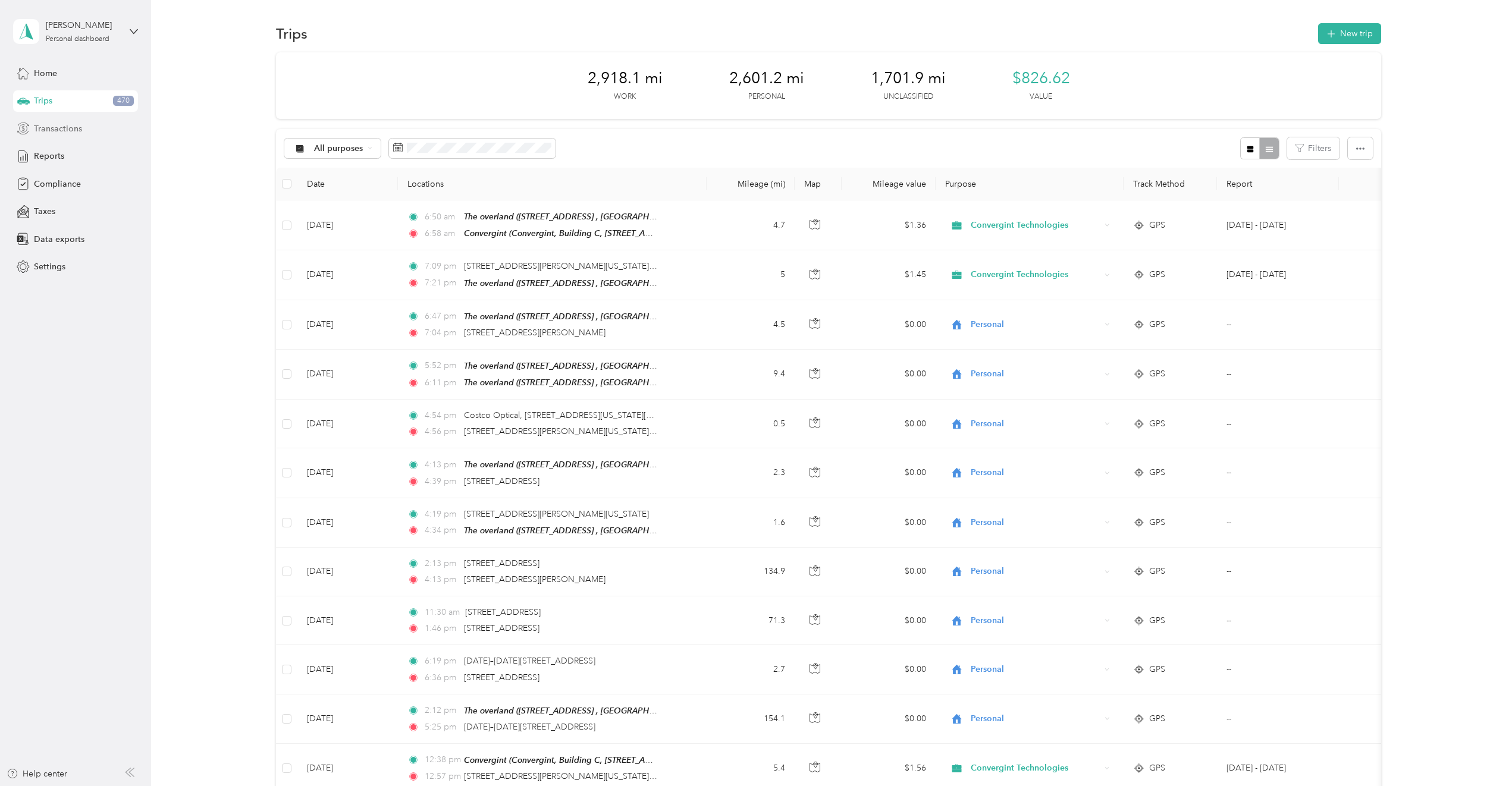
click at [84, 134] on div "Transactions" at bounding box center [75, 129] width 125 height 22
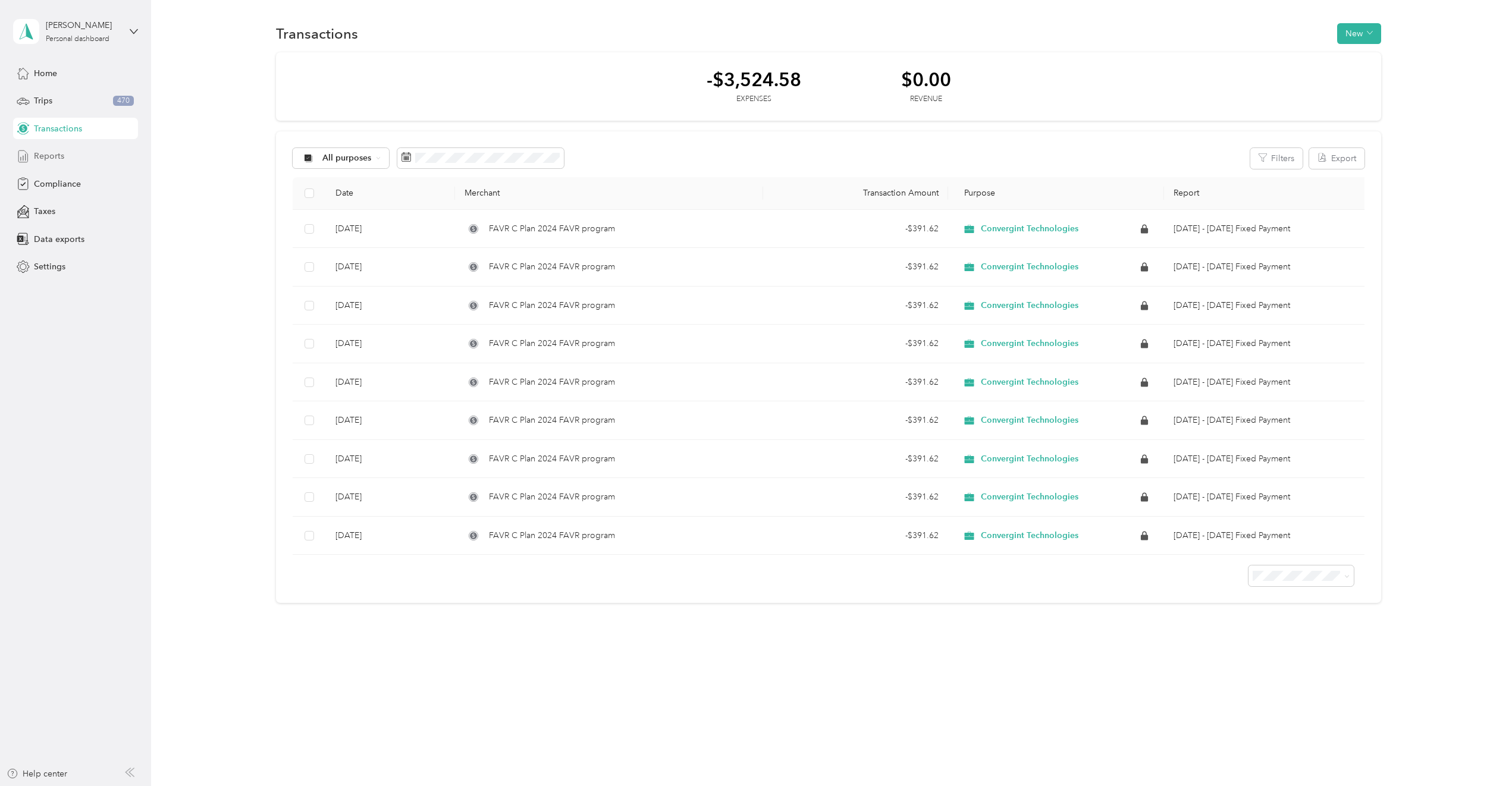
click at [80, 151] on div "Reports" at bounding box center [75, 156] width 125 height 22
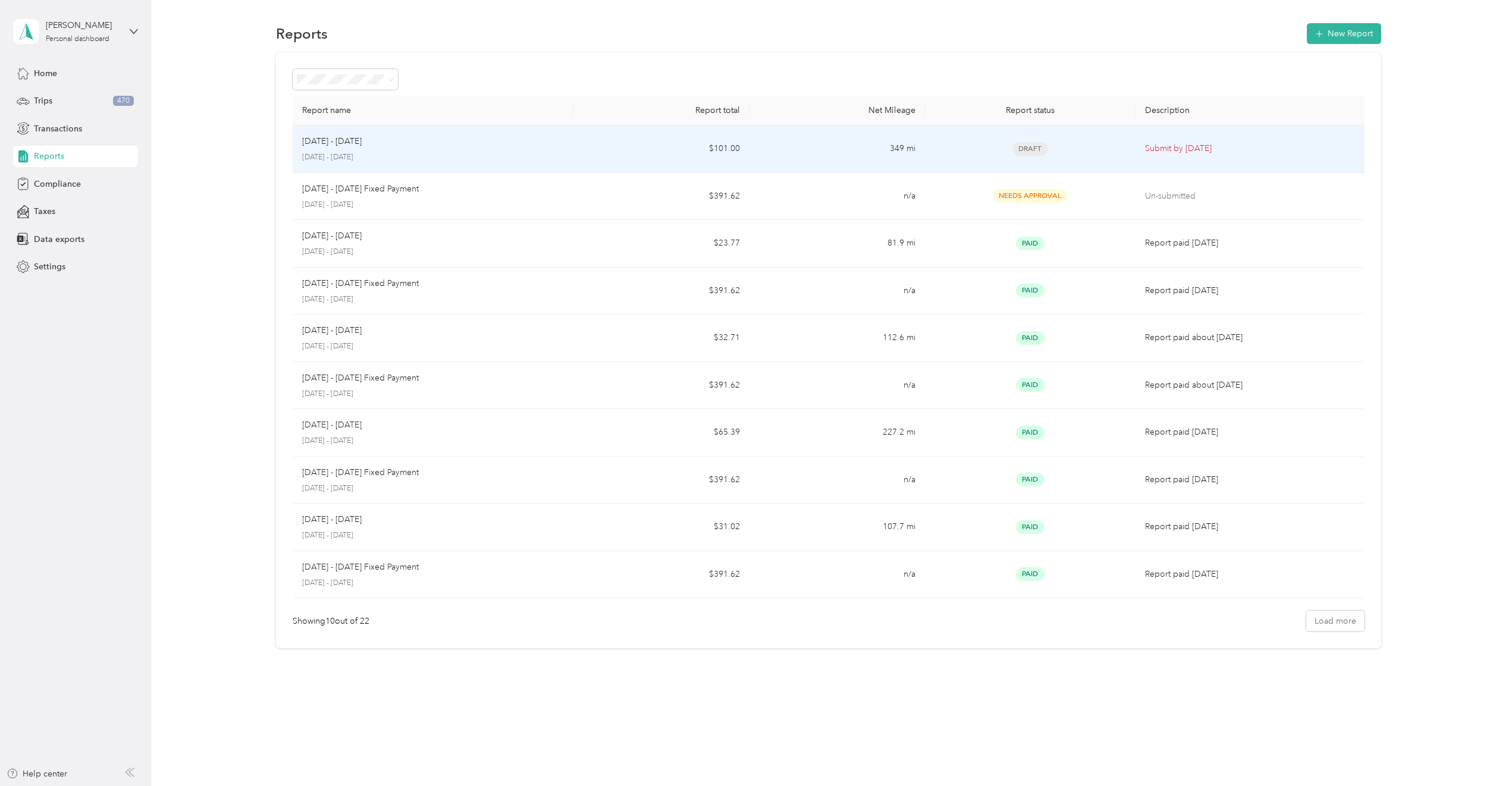
click at [405, 145] on div "[DATE] - [DATE]" at bounding box center [433, 141] width 261 height 13
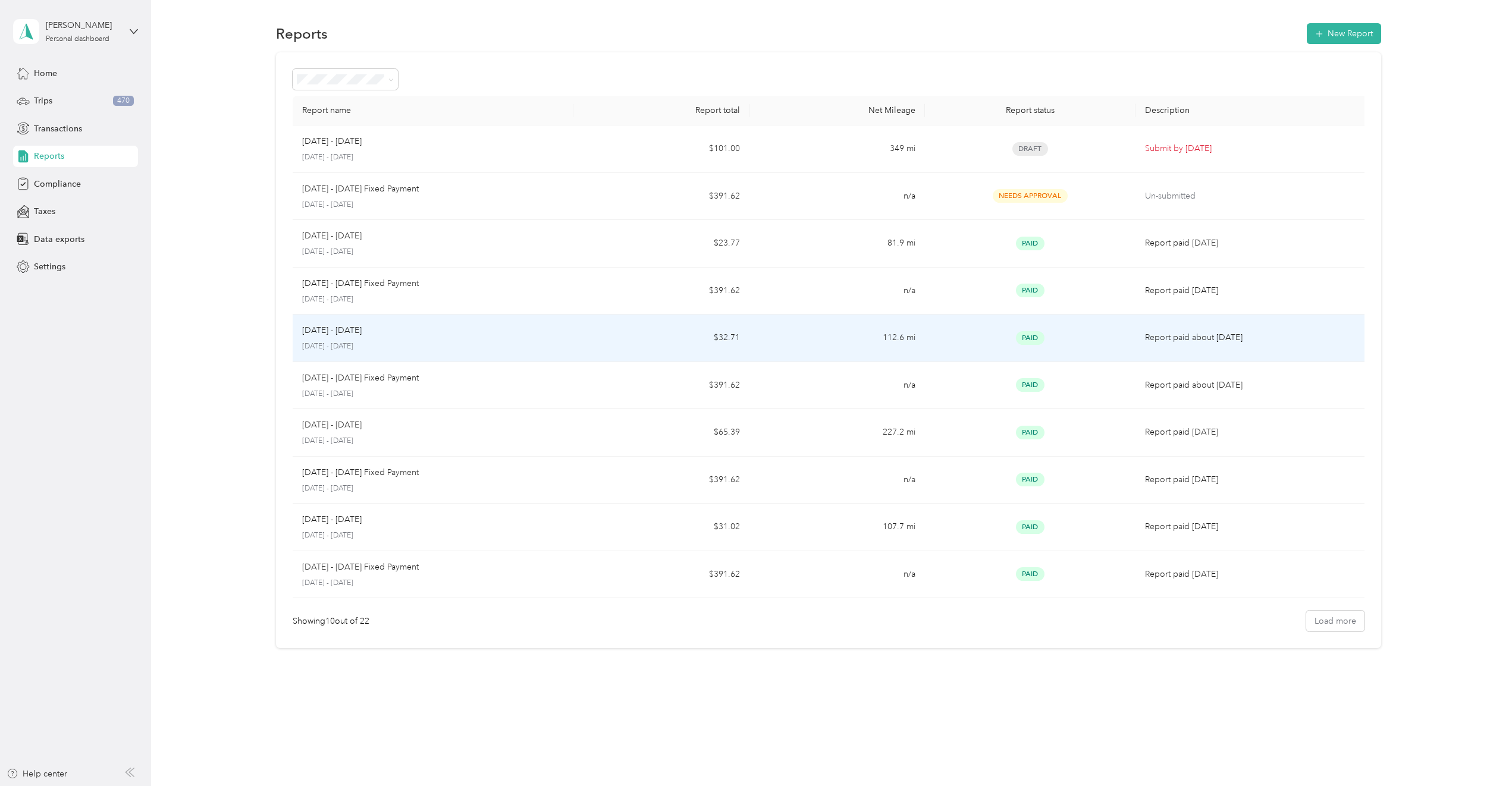
click at [342, 333] on p "[DATE] - [DATE]" at bounding box center [332, 330] width 59 height 13
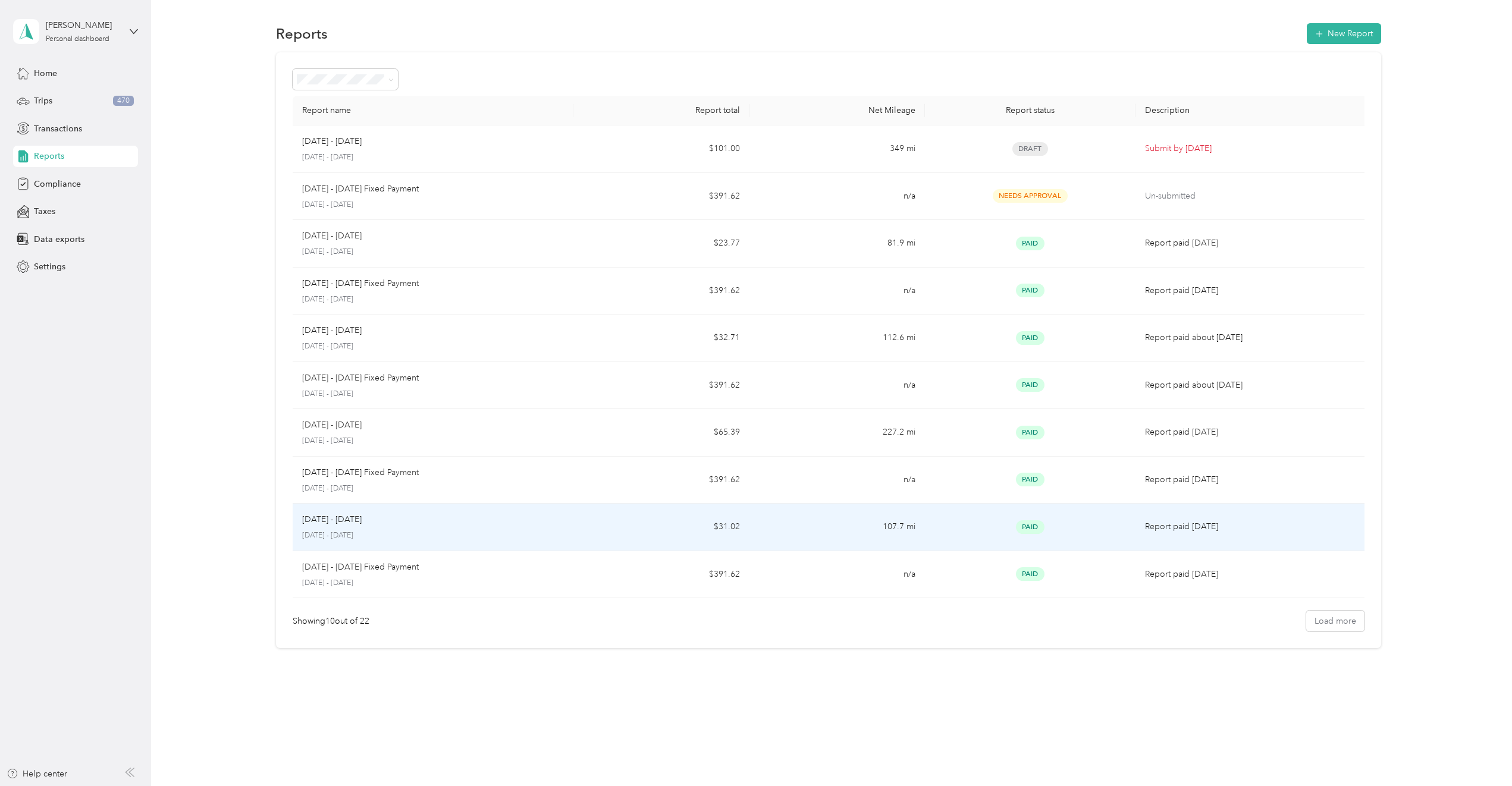
click at [386, 527] on div "[DATE] - [DATE] [DATE] - [DATE]" at bounding box center [433, 527] width 261 height 28
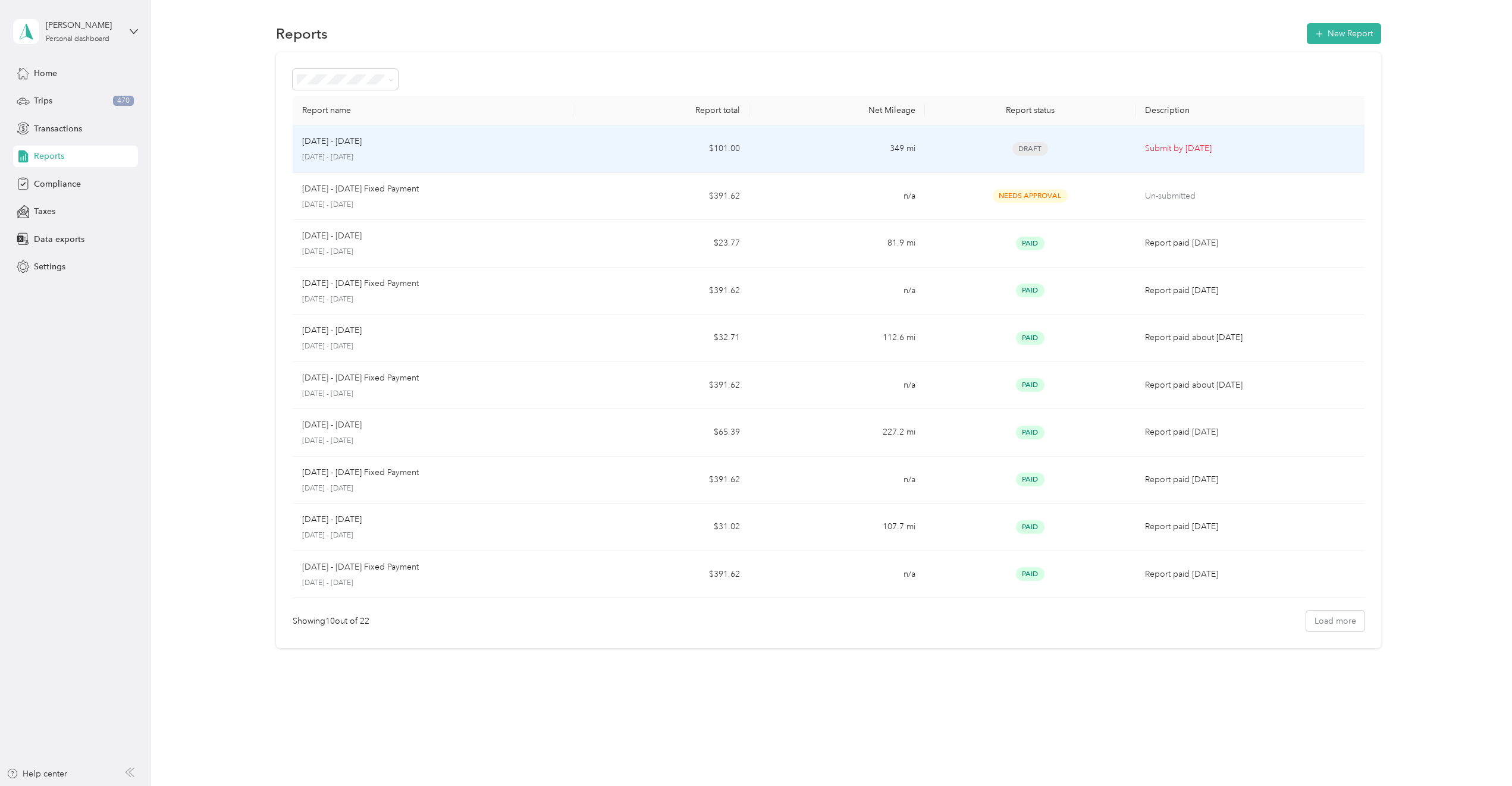
click at [351, 139] on p "[DATE] - [DATE]" at bounding box center [332, 141] width 59 height 13
